Goal: Transaction & Acquisition: Download file/media

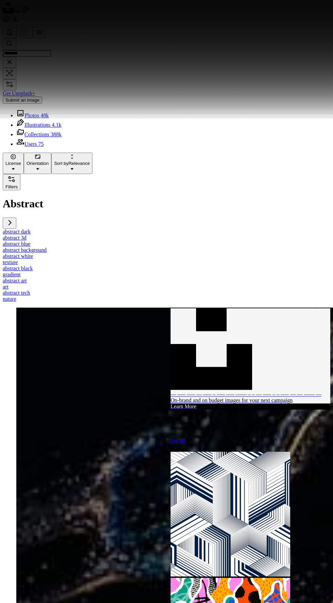
scroll to position [669, 0]
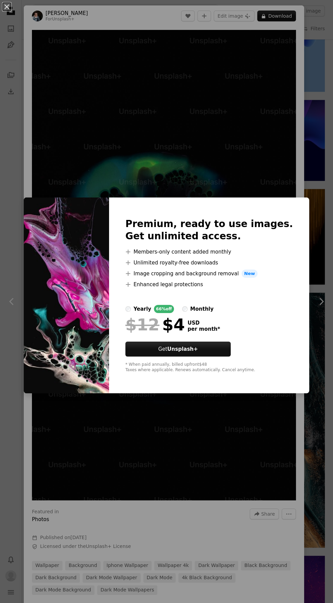
scroll to position [1900, 0]
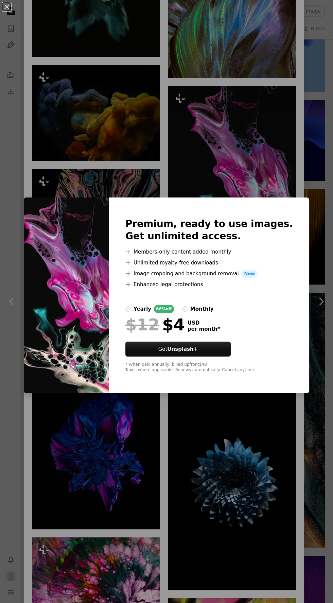
click at [254, 489] on div "An X shape Premium, ready to use images. Get unlimited access. A plus sign Memb…" at bounding box center [166, 301] width 333 height 603
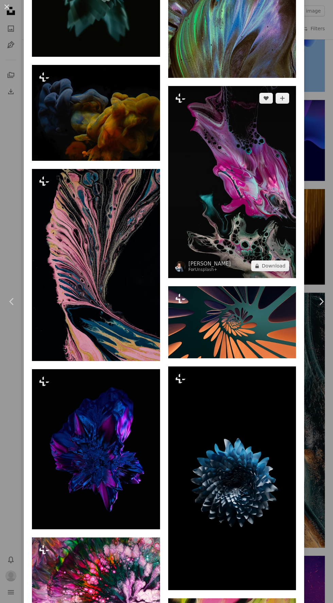
click at [249, 277] on img at bounding box center [232, 182] width 128 height 192
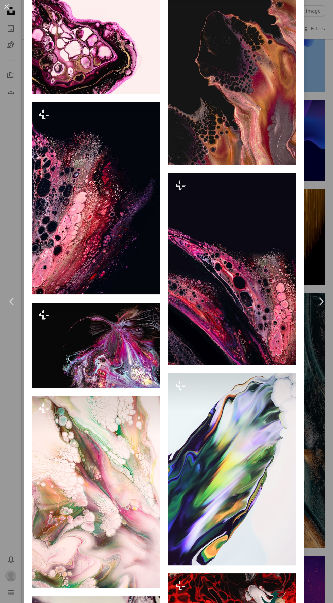
scroll to position [1927, 0]
